Goal: Task Accomplishment & Management: Complete application form

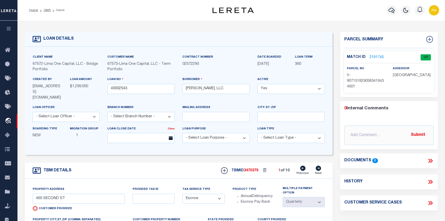
select select "200"
select select "Escrow"
select select "4"
click at [47, 10] on link "OMS" at bounding box center [47, 10] width 7 height 3
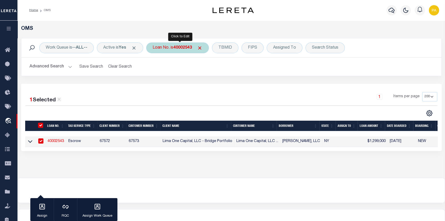
click at [182, 47] on b "40002543" at bounding box center [182, 48] width 18 height 4
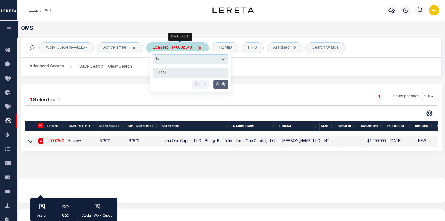
type input "124463"
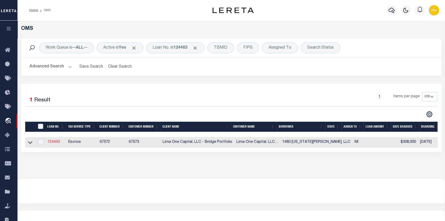
click at [57, 143] on link "124463" at bounding box center [54, 142] width 12 height 4
type input "124463"
type input "1480 [US_STATE][PERSON_NAME], LLC"
select select
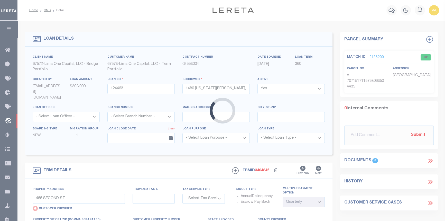
type input "1480 [US_STATE][PERSON_NAME][GEOGRAPHIC_DATA]"
select select "Escrow"
type input "DETROIT MI 48206"
type input "124463-1"
type input "MI"
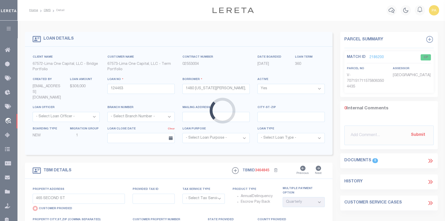
type textarea "COLLECTOR: ENTITY: PARCEL: 6001802"
select select "2"
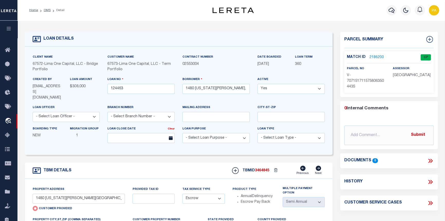
click at [377, 55] on link "2186200" at bounding box center [376, 57] width 14 height 5
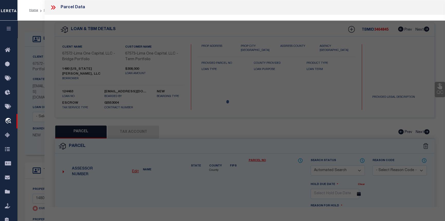
checkbox input "false"
select select "CP"
type input "1480 [US_STATE][PERSON_NAME][GEOGRAPHIC_DATA]"
checkbox input "false"
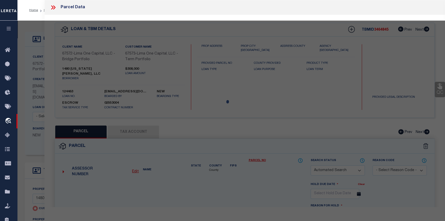
type input "DETROIT MI 48206"
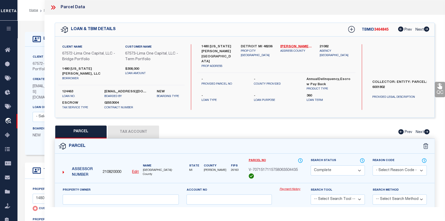
click at [294, 187] on link "Payment History" at bounding box center [291, 189] width 23 height 4
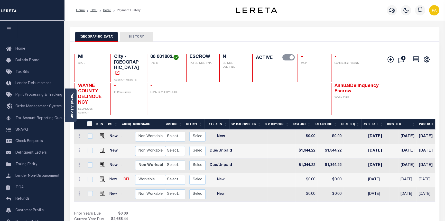
scroll to position [0, 180]
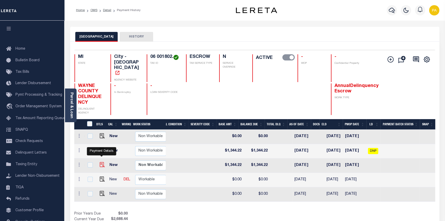
click at [100, 162] on img "" at bounding box center [102, 164] width 5 height 5
checkbox input "true"
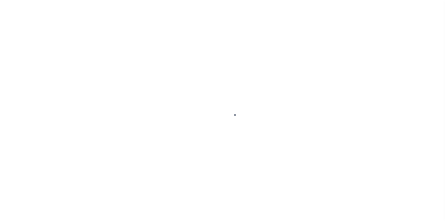
select select "DUE"
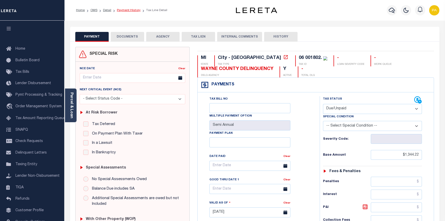
click at [123, 10] on link "Payment History" at bounding box center [129, 10] width 24 height 3
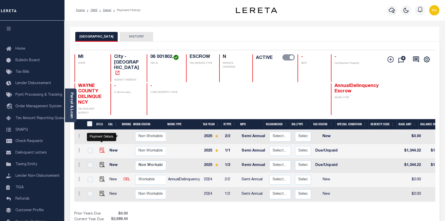
click at [101, 147] on img "" at bounding box center [102, 149] width 5 height 5
checkbox input "true"
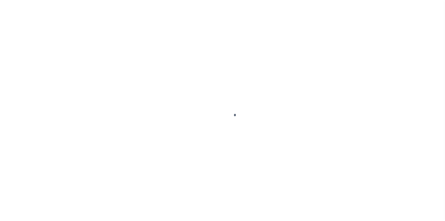
select select "DUE"
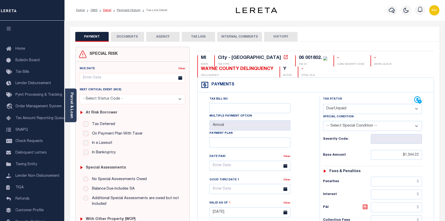
click at [105, 9] on link "Detail" at bounding box center [107, 10] width 8 height 3
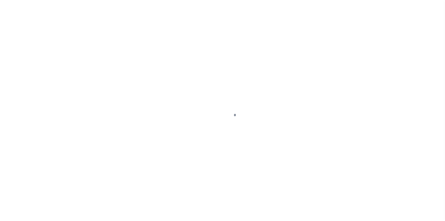
type input "1480 [US_STATE][PERSON_NAME][GEOGRAPHIC_DATA]"
radio input "true"
select select "Escrow"
type input "DETROIT MI 48206"
type input "124463-1"
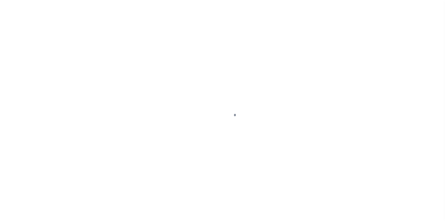
type input "MI"
type textarea "COLLECTOR: ENTITY: PARCEL: 6001802"
select select "2"
